Goal: Transaction & Acquisition: Purchase product/service

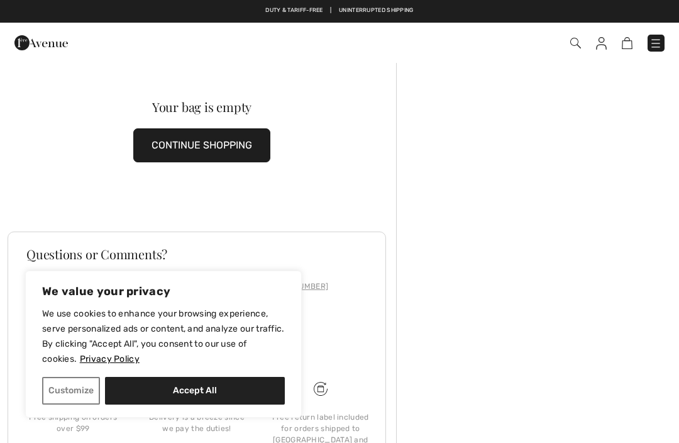
click at [225, 146] on button "CONTINUE SHOPPING" at bounding box center [201, 145] width 137 height 34
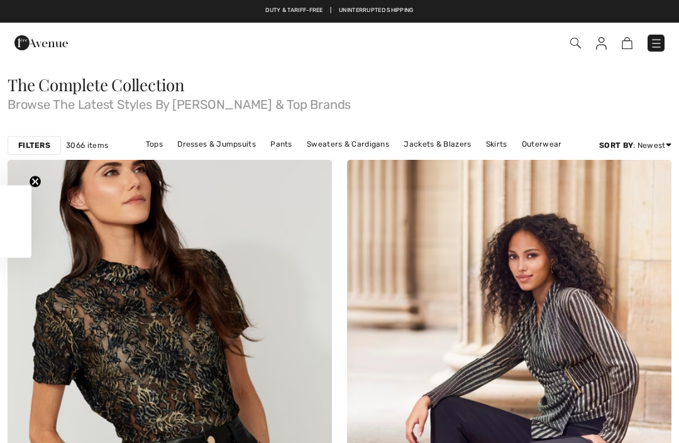
click at [4, 225] on div "Close teaser" at bounding box center [15, 222] width 31 height 72
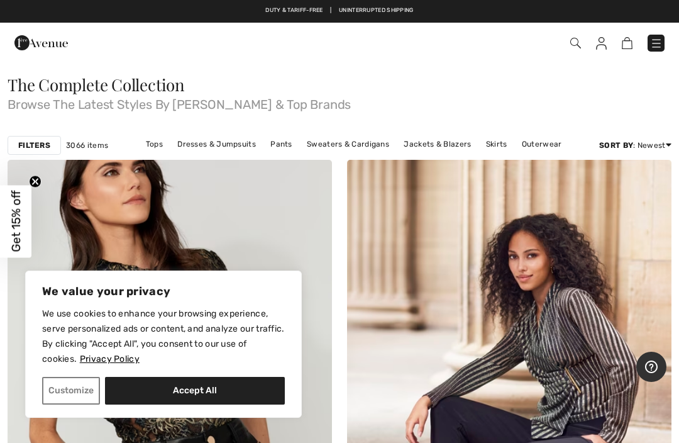
click at [155, 388] on button "Accept All" at bounding box center [195, 391] width 180 height 28
checkbox input "true"
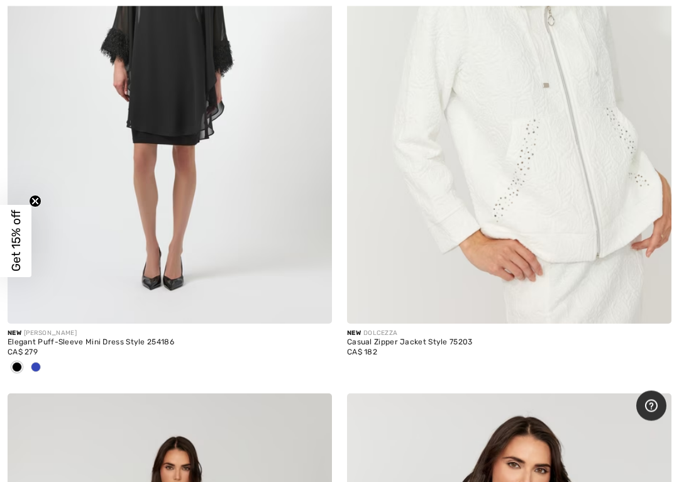
scroll to position [4804, 0]
click at [419, 172] on img at bounding box center [509, 80] width 325 height 487
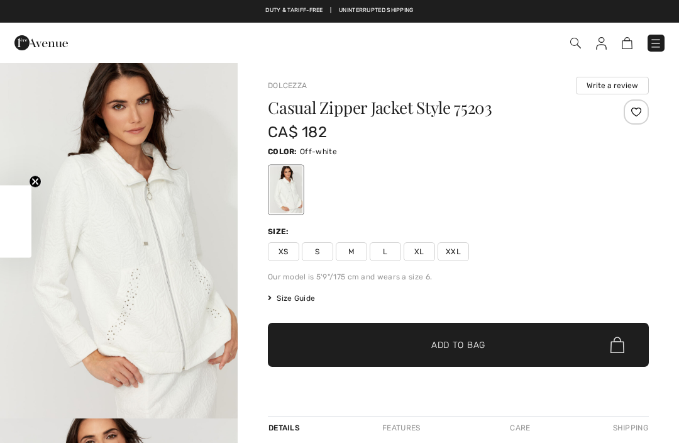
checkbox input "true"
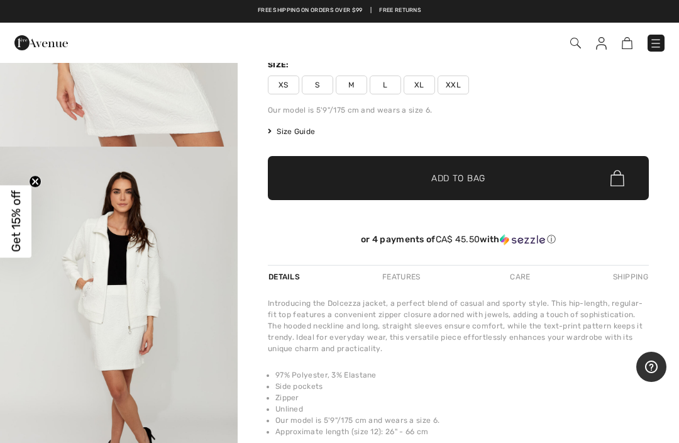
scroll to position [166, 0]
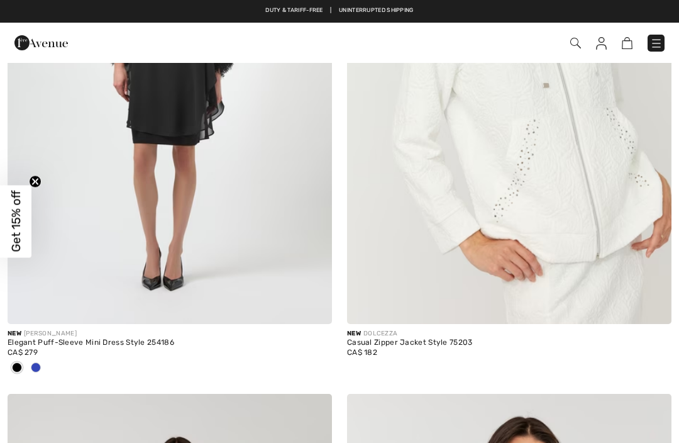
checkbox input "true"
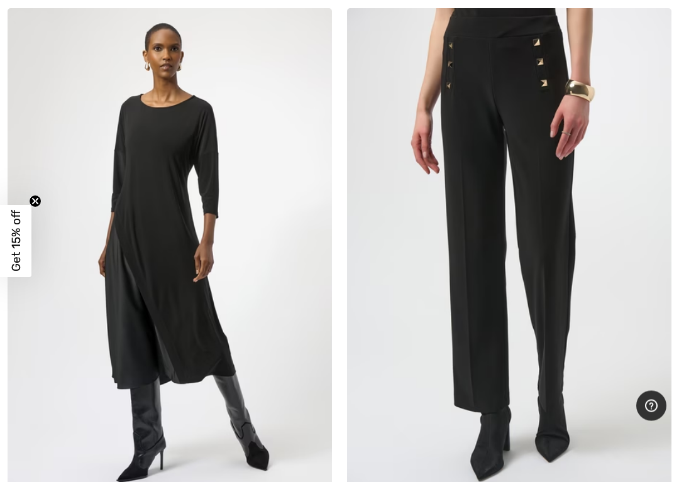
scroll to position [12514, 0]
click at [126, 194] on img at bounding box center [170, 251] width 325 height 487
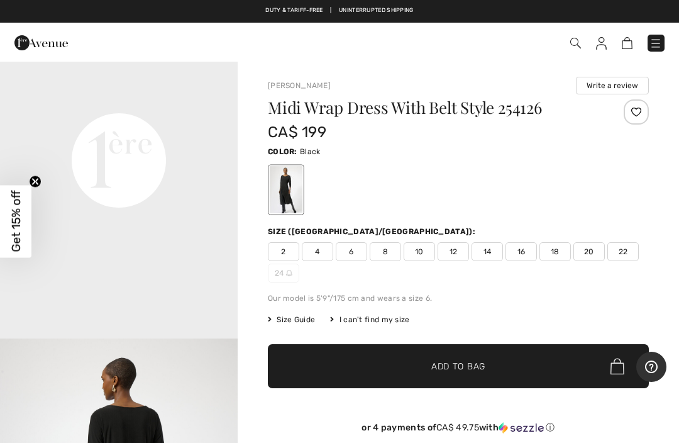
scroll to position [801, 0]
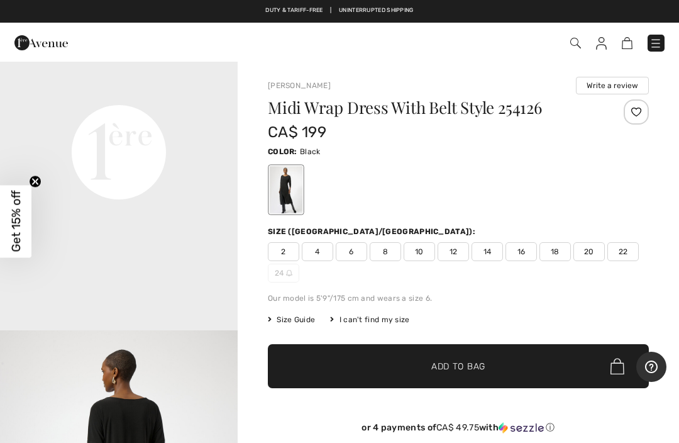
click at [26, 92] on video "Your browser does not support the video tag." at bounding box center [119, 33] width 238 height 119
click at [28, 92] on video "Your browser does not support the video tag." at bounding box center [119, 33] width 238 height 119
click at [27, 92] on video "Your browser does not support the video tag." at bounding box center [119, 33] width 238 height 119
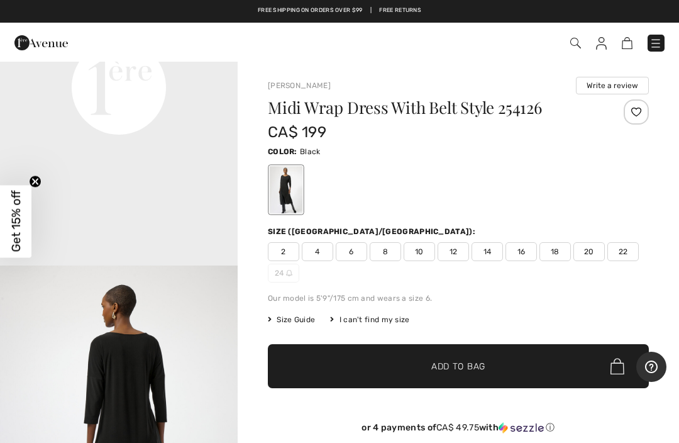
scroll to position [865, 0]
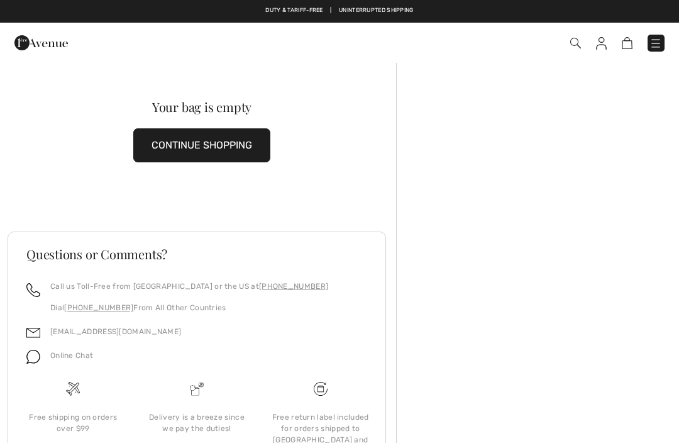
click at [154, 143] on button "CONTINUE SHOPPING" at bounding box center [201, 145] width 137 height 34
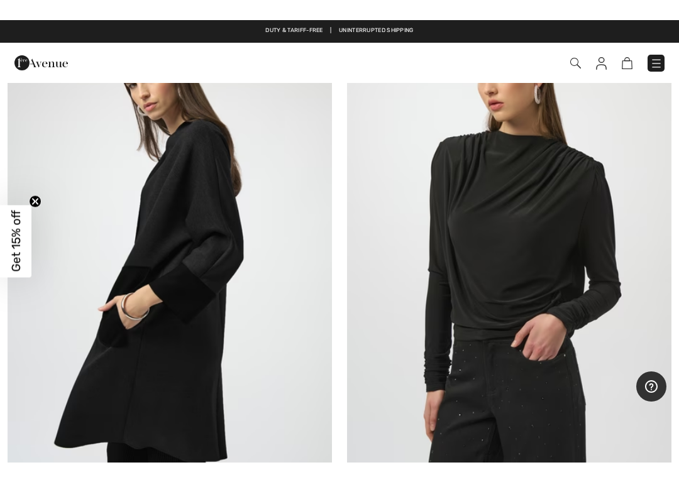
scroll to position [13079, 0]
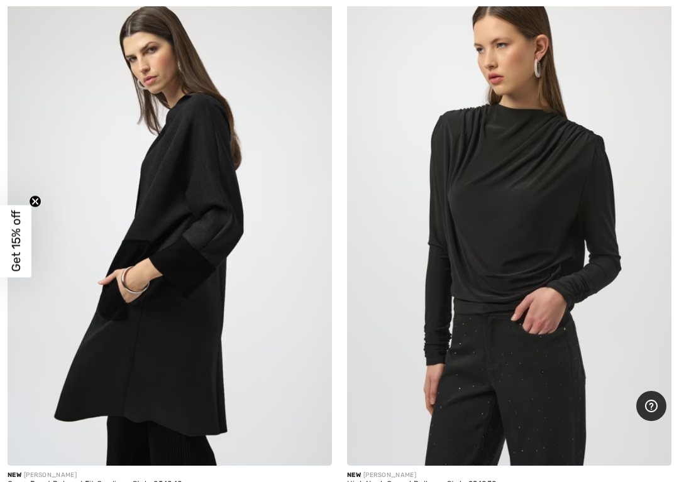
click at [167, 200] on img at bounding box center [170, 222] width 325 height 487
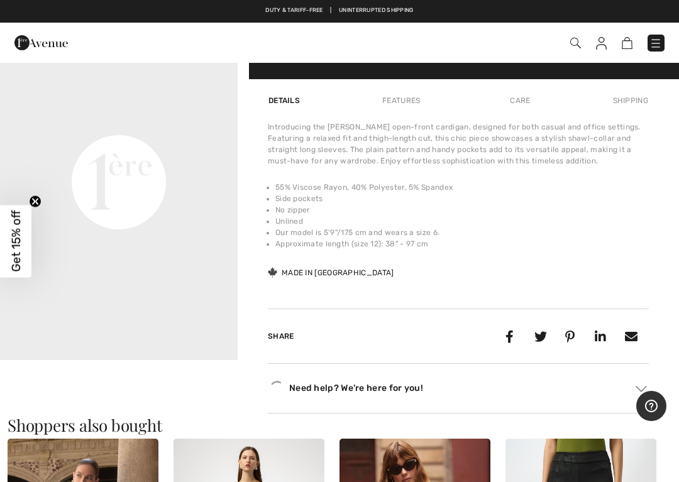
scroll to position [799, 0]
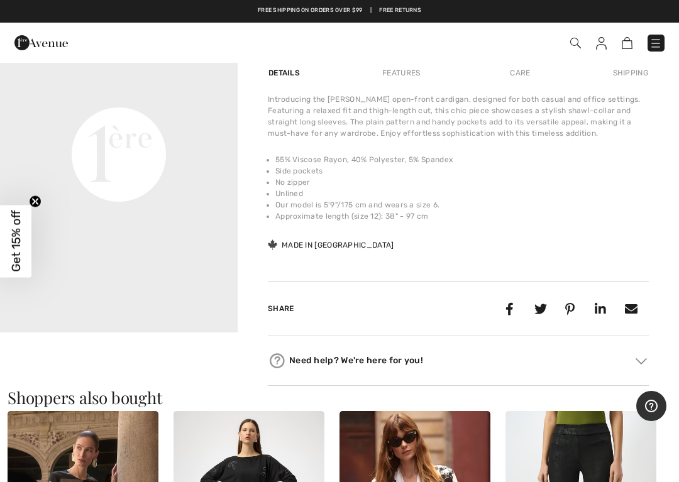
click at [9, 95] on video "Your browser does not support the video tag." at bounding box center [119, 35] width 238 height 119
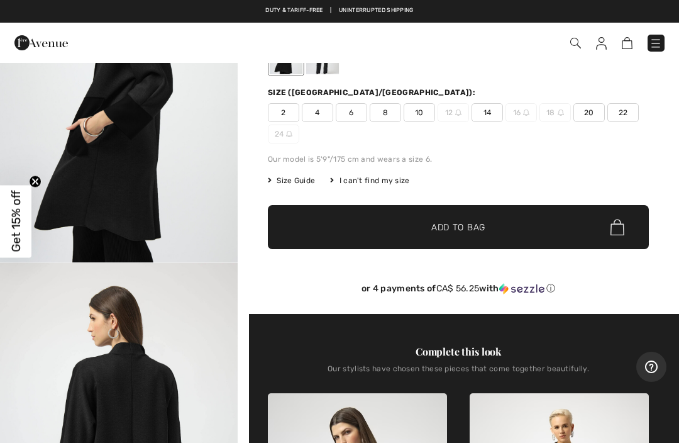
scroll to position [13, 0]
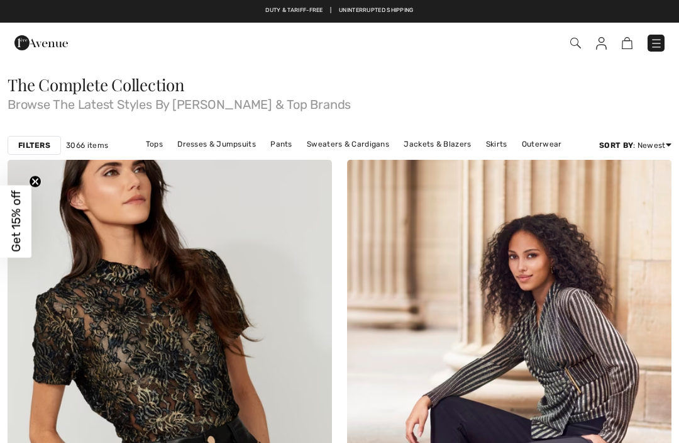
checkbox input "true"
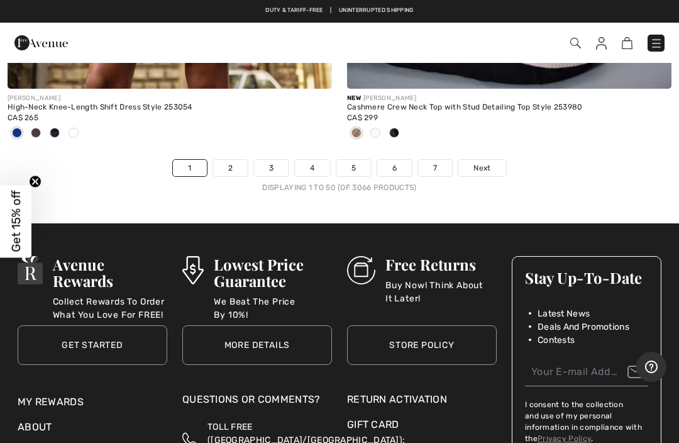
scroll to position [14155, 0]
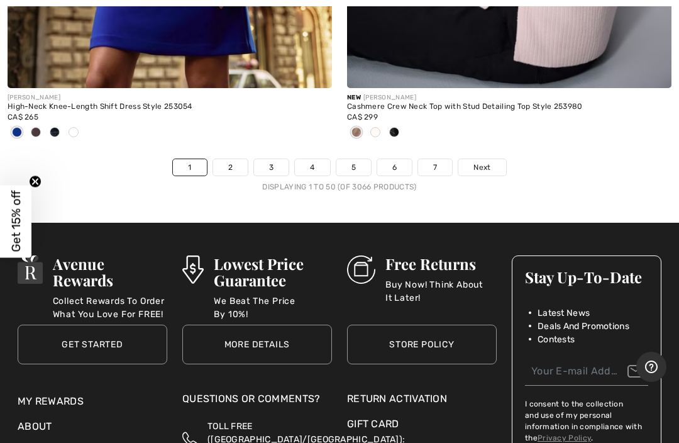
click at [485, 143] on div "New JOSEPH RIBKOFF Cashmere Crew Neck Top with Stud Detailing Top Style 253980 …" at bounding box center [509, 123] width 325 height 70
click at [489, 162] on span "Next" at bounding box center [482, 167] width 17 height 11
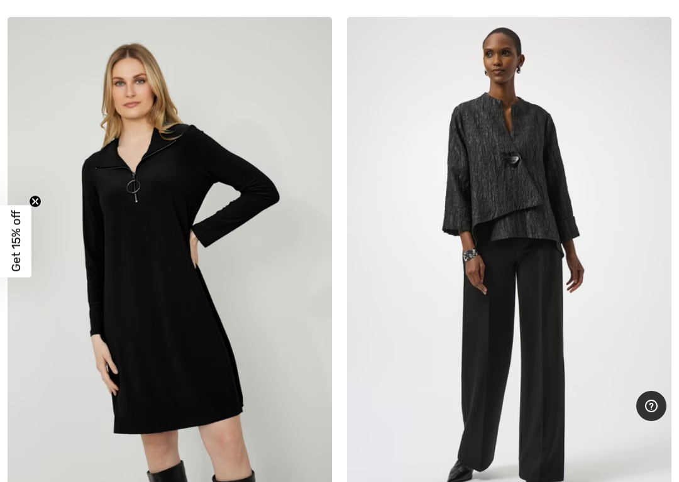
scroll to position [6980, 0]
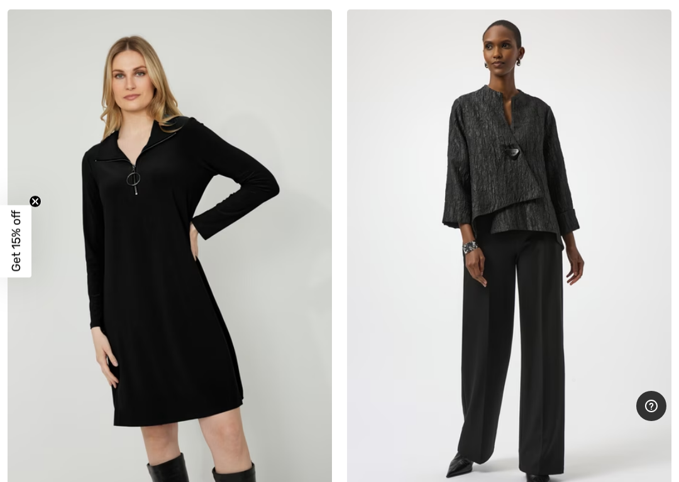
click at [489, 160] on img at bounding box center [509, 252] width 325 height 487
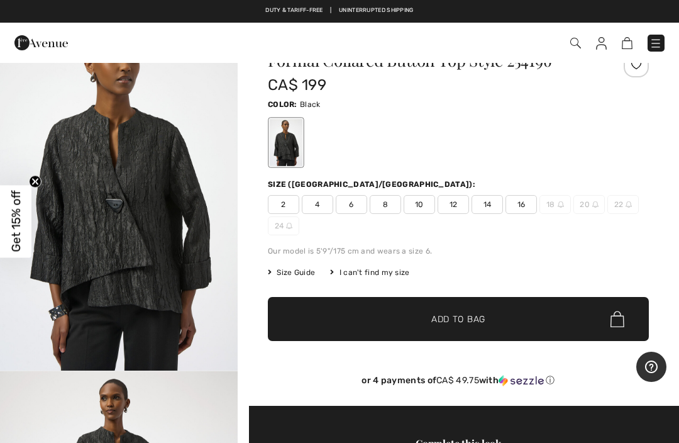
scroll to position [33, 0]
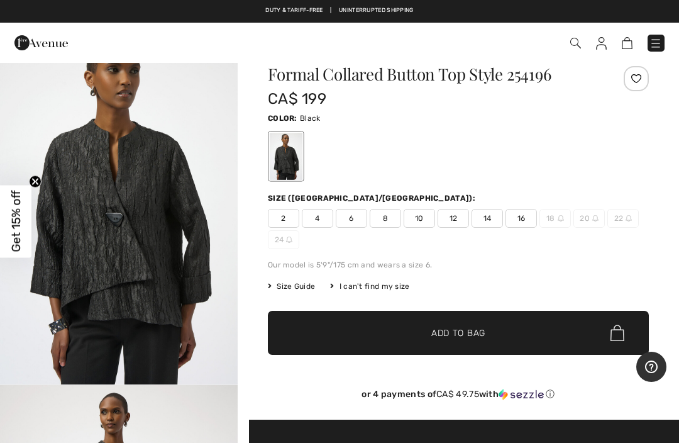
click at [109, 206] on img "1 / 4" at bounding box center [119, 206] width 238 height 356
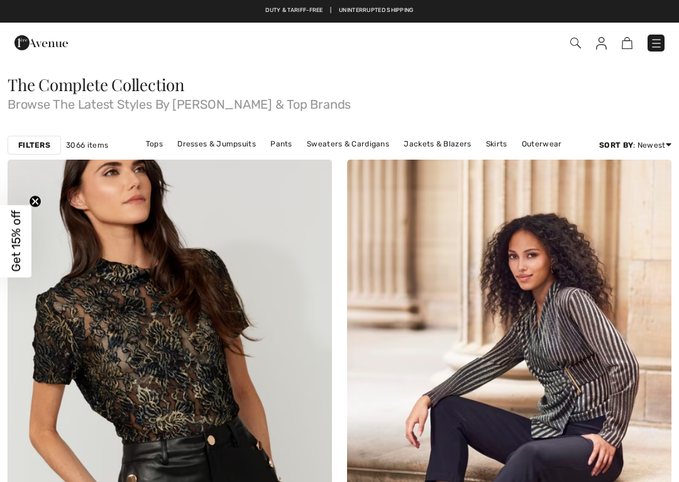
checkbox input "true"
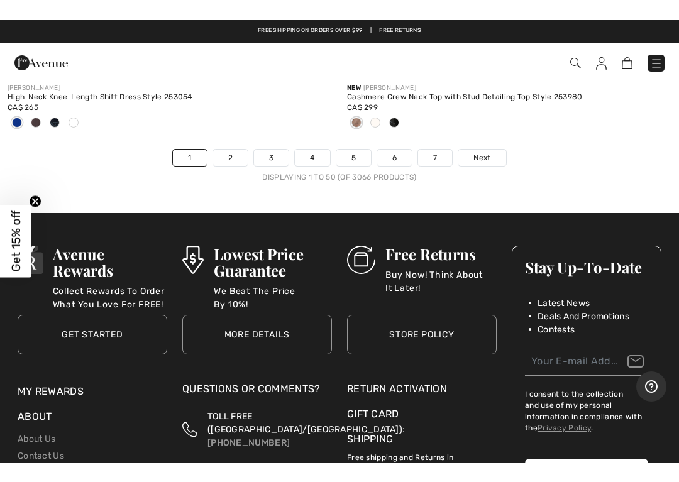
scroll to position [14180, 0]
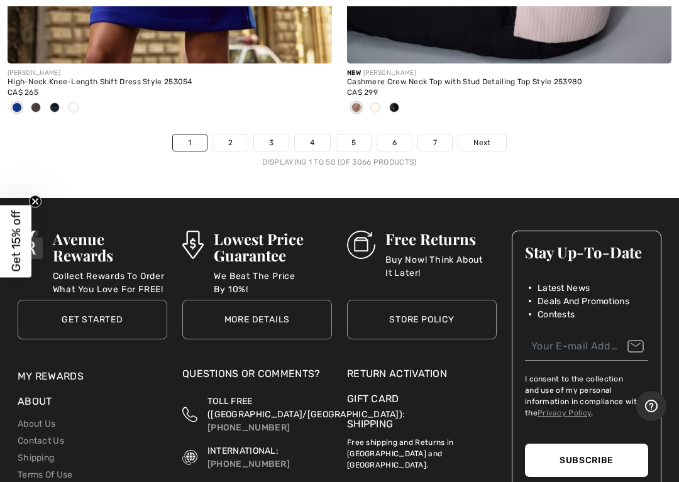
click at [228, 135] on link "2" at bounding box center [230, 143] width 35 height 16
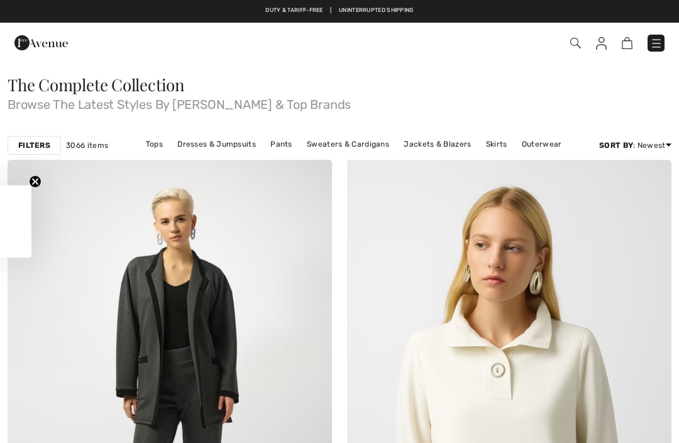
checkbox input "true"
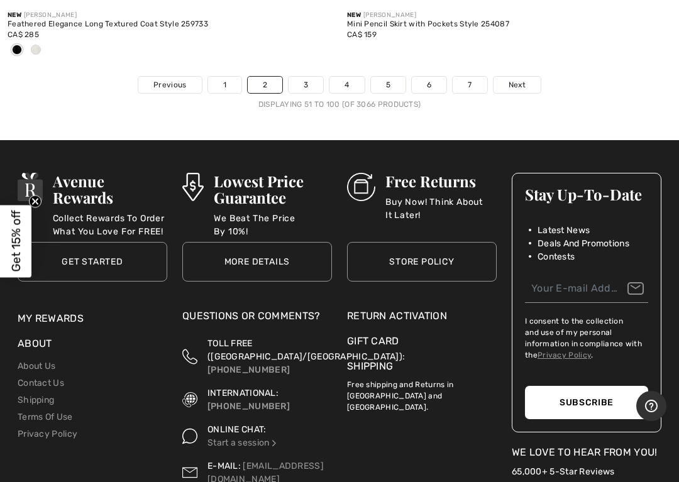
scroll to position [14309, 0]
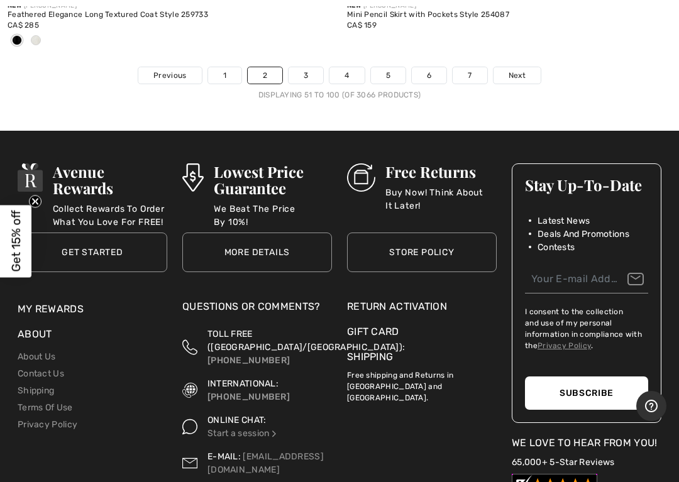
click at [303, 67] on link "3" at bounding box center [306, 75] width 35 height 16
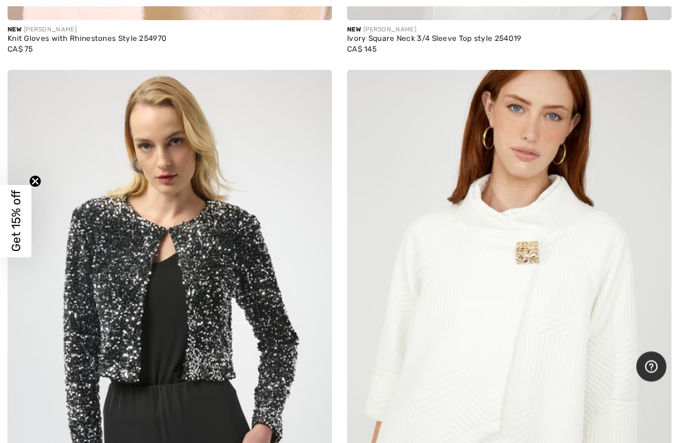
scroll to position [7400, 0]
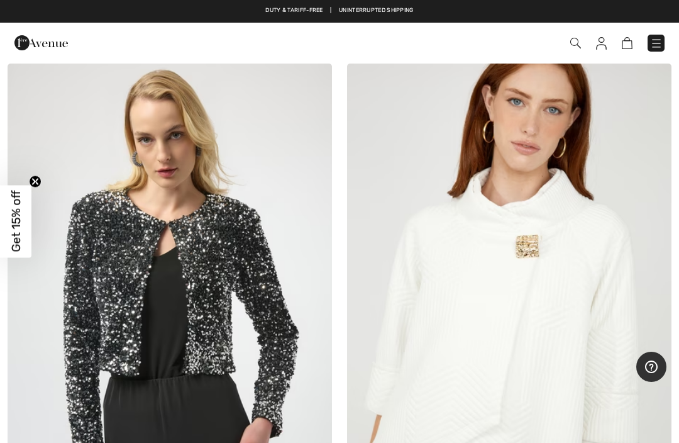
click at [457, 273] on img at bounding box center [509, 307] width 325 height 487
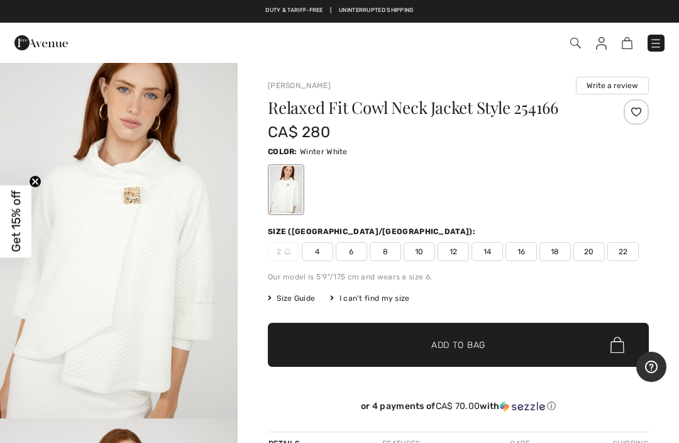
click at [99, 213] on img "1 / 4" at bounding box center [119, 240] width 238 height 357
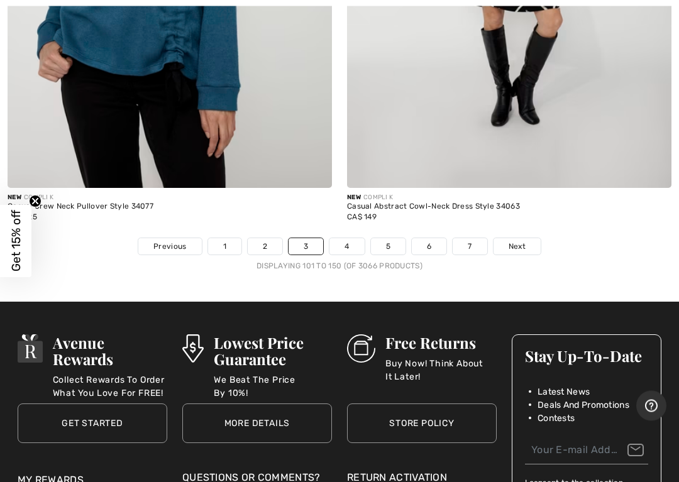
scroll to position [14024, 0]
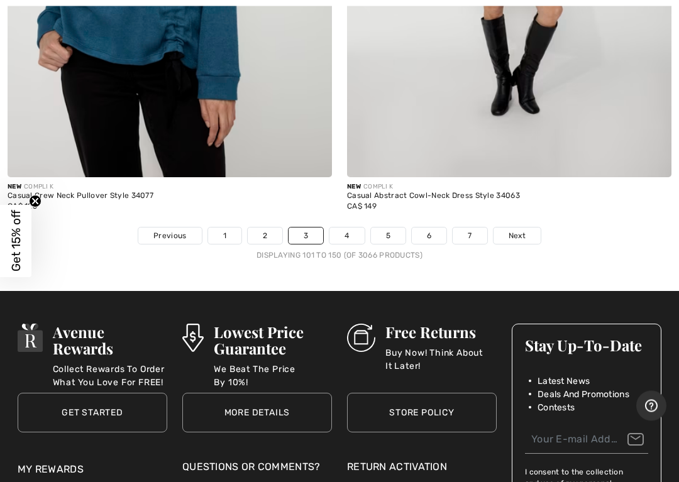
click at [335, 228] on link "4" at bounding box center [347, 236] width 35 height 16
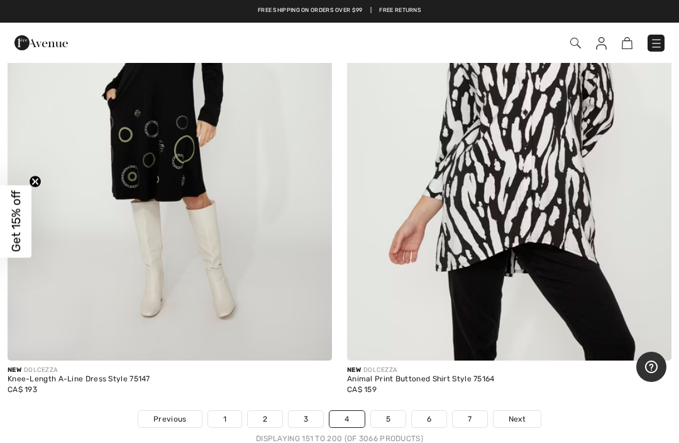
scroll to position [13694, 0]
